Goal: Transaction & Acquisition: Purchase product/service

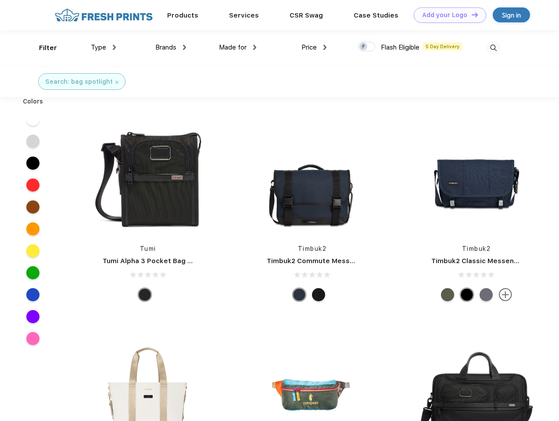
scroll to position [0, 0]
click at [446, 15] on link "Add your Logo Design Tool" at bounding box center [449, 14] width 72 height 15
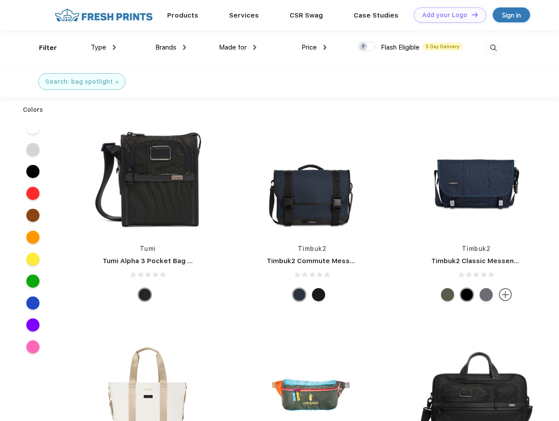
click at [0, 0] on div "Design Tool" at bounding box center [0, 0] width 0 height 0
click at [470, 14] on link "Add your Logo Design Tool" at bounding box center [449, 14] width 72 height 15
click at [42, 48] on div "Filter" at bounding box center [48, 48] width 18 height 10
click at [103, 47] on span "Type" at bounding box center [98, 47] width 15 height 8
click at [171, 47] on span "Brands" at bounding box center [165, 47] width 21 height 8
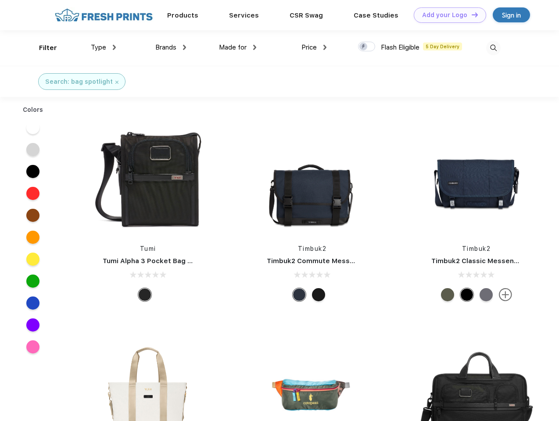
click at [238, 47] on span "Made for" at bounding box center [233, 47] width 28 height 8
click at [314, 47] on span "Price" at bounding box center [308, 47] width 15 height 8
click at [367, 47] on div at bounding box center [366, 47] width 17 height 10
click at [363, 47] on input "checkbox" at bounding box center [361, 44] width 6 height 6
click at [493, 48] on img at bounding box center [493, 48] width 14 height 14
